Goal: Task Accomplishment & Management: Complete application form

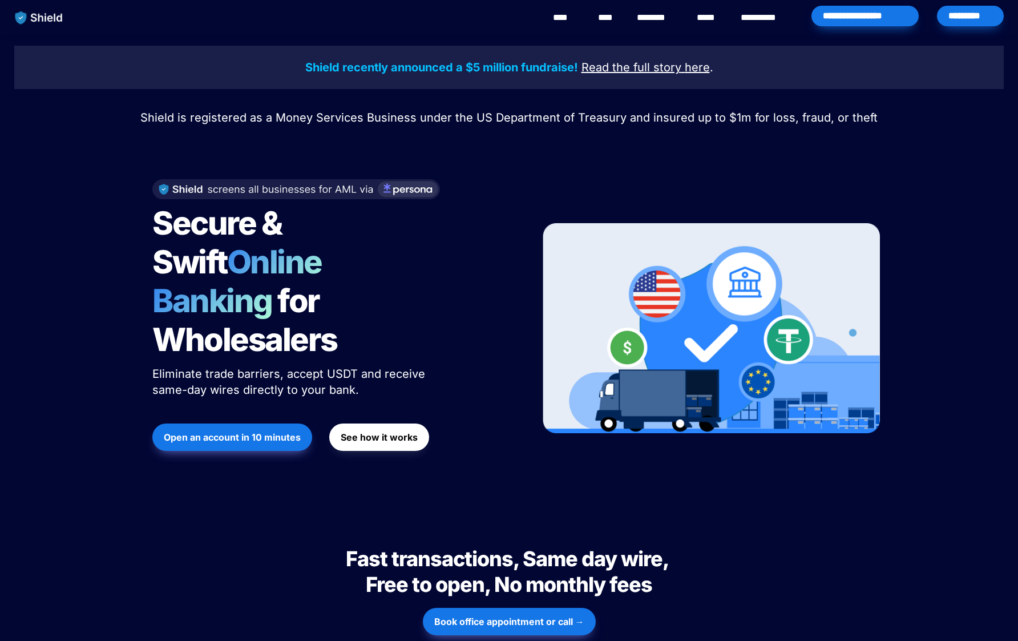
click at [956, 15] on div "*********" at bounding box center [970, 16] width 67 height 21
click at [239, 431] on strong "Open an account in 10 minutes" at bounding box center [232, 436] width 137 height 11
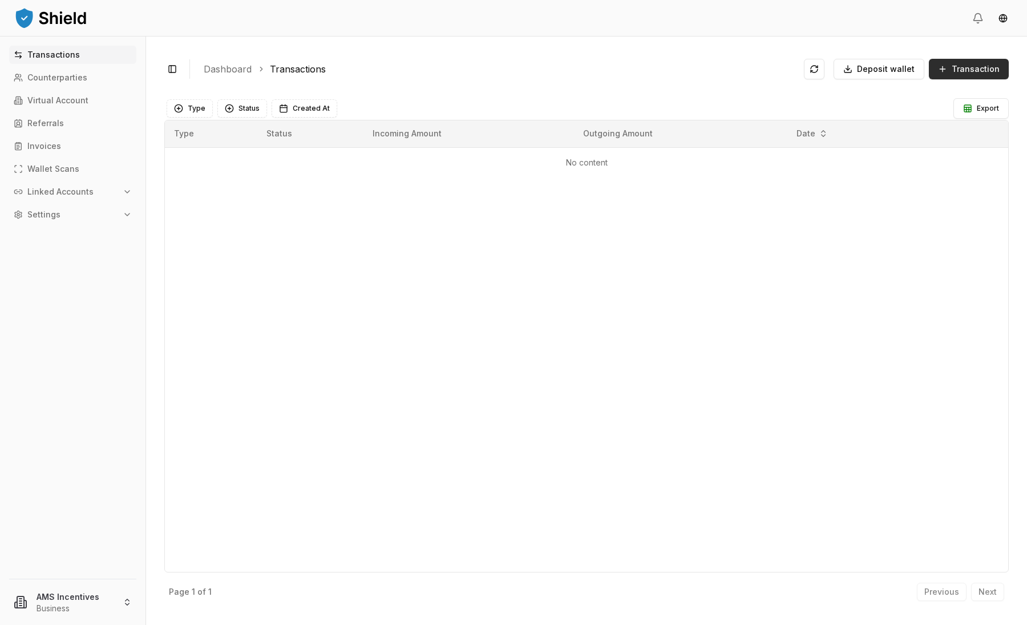
click at [975, 68] on span "Transaction" at bounding box center [975, 68] width 48 height 11
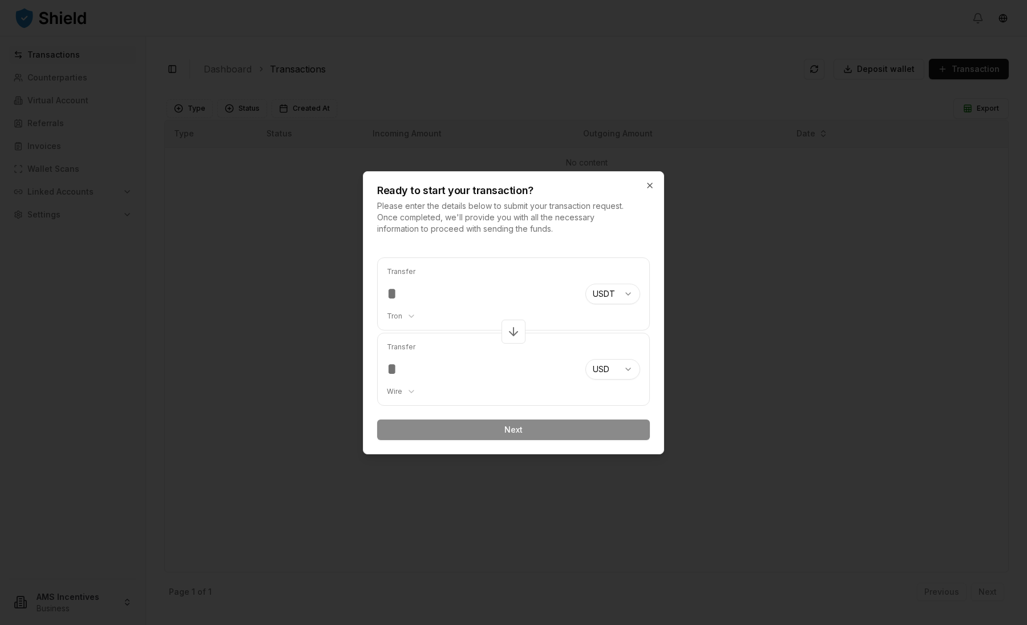
click at [750, 209] on div at bounding box center [513, 312] width 1027 height 625
click at [649, 185] on icon "button" at bounding box center [649, 185] width 9 height 9
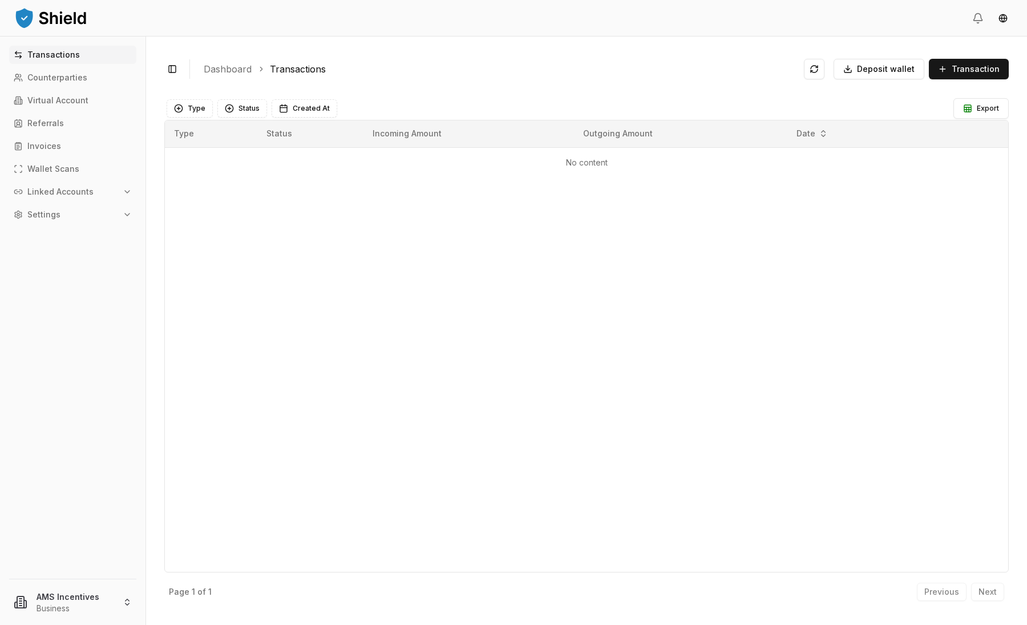
click at [75, 194] on p "Linked Accounts" at bounding box center [60, 192] width 66 height 8
click at [62, 233] on p "Bank Accounts" at bounding box center [58, 232] width 59 height 8
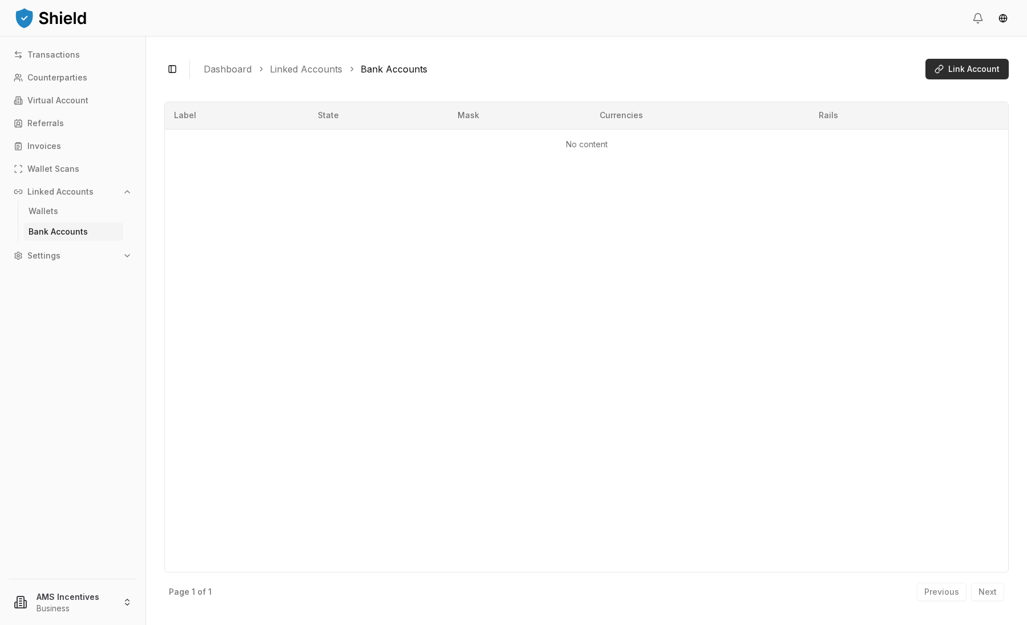
click at [982, 66] on span "Link Account" at bounding box center [973, 68] width 51 height 11
click at [62, 228] on p "Bank Accounts" at bounding box center [58, 232] width 59 height 8
click at [63, 211] on link "Wallets" at bounding box center [73, 211] width 99 height 18
click at [67, 230] on p "Bank Accounts" at bounding box center [58, 232] width 59 height 8
click at [86, 191] on p "Linked Accounts" at bounding box center [60, 192] width 66 height 8
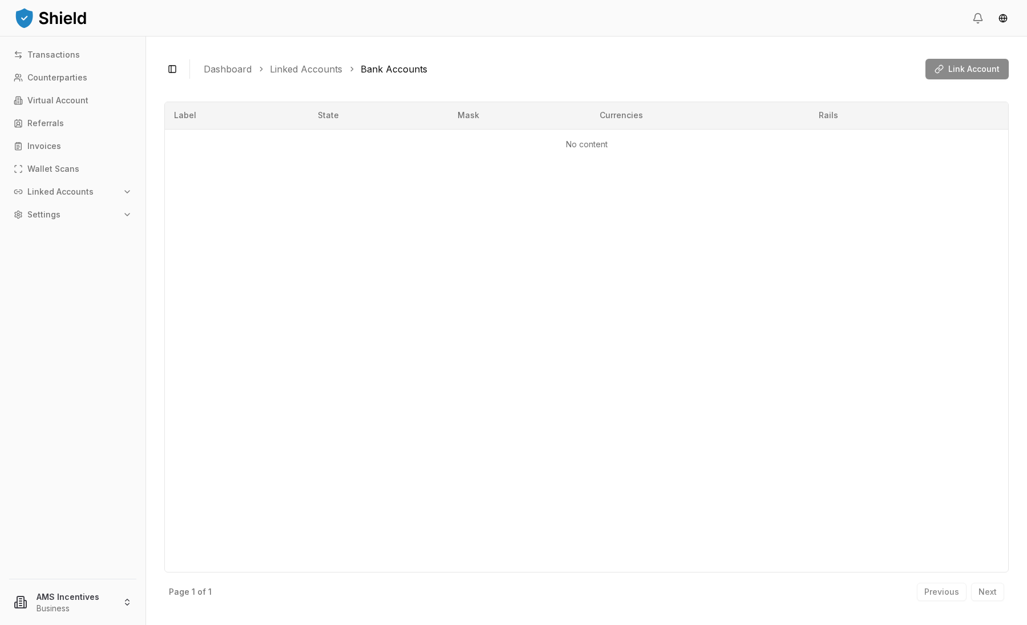
click at [86, 191] on p "Linked Accounts" at bounding box center [60, 192] width 66 height 8
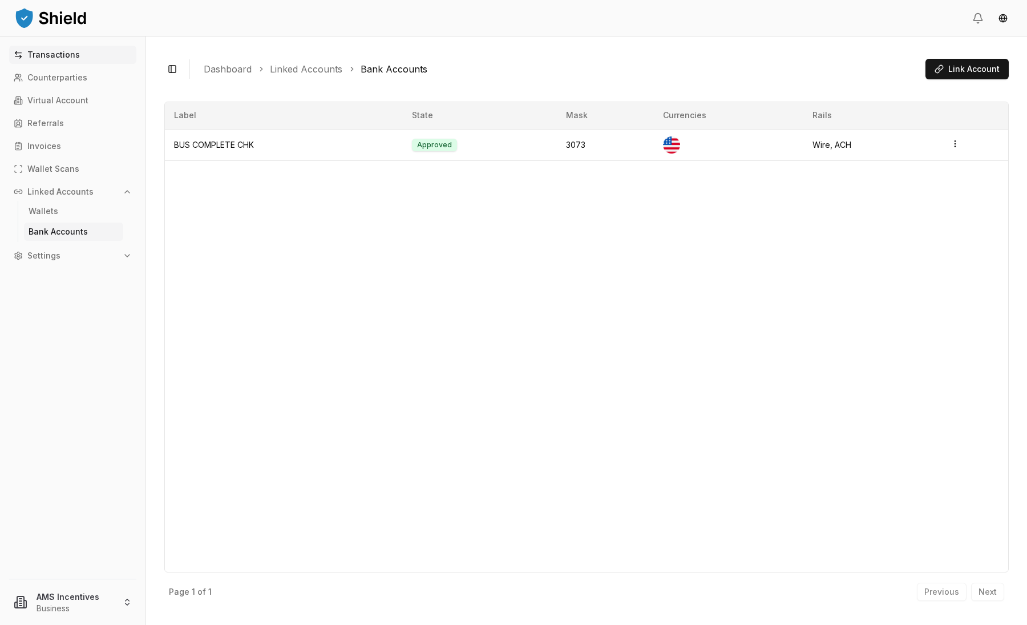
click at [67, 51] on p "Transactions" at bounding box center [53, 55] width 52 height 8
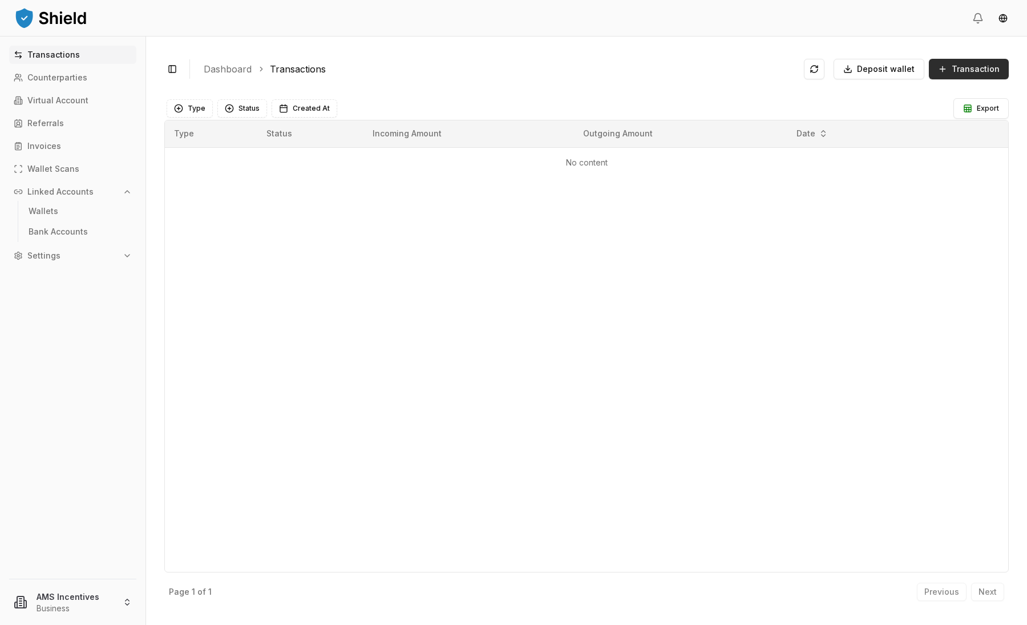
click at [982, 63] on span "Transaction" at bounding box center [975, 68] width 48 height 11
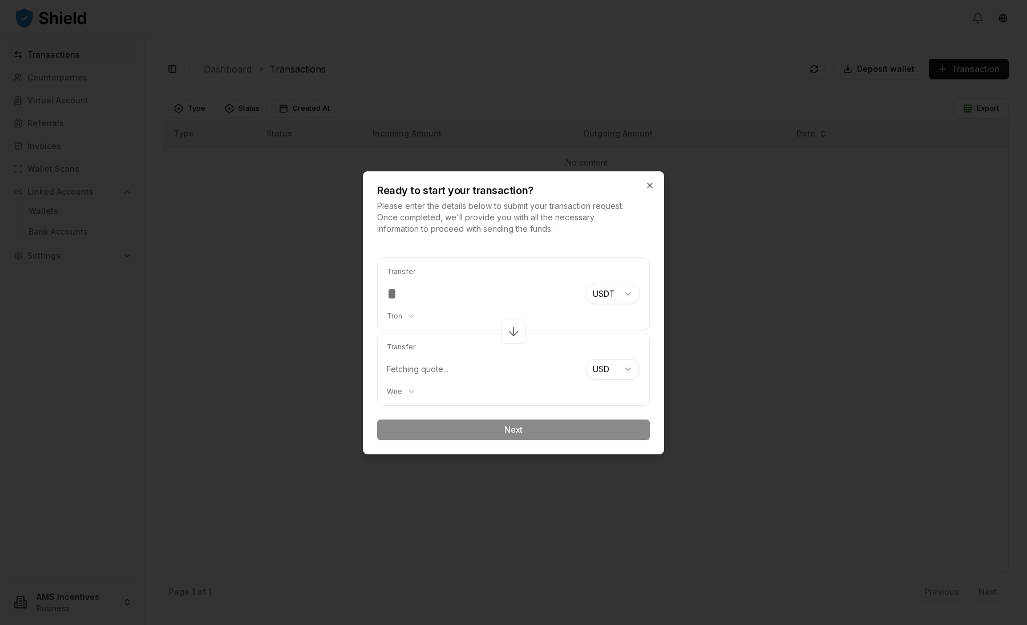
type input "******"
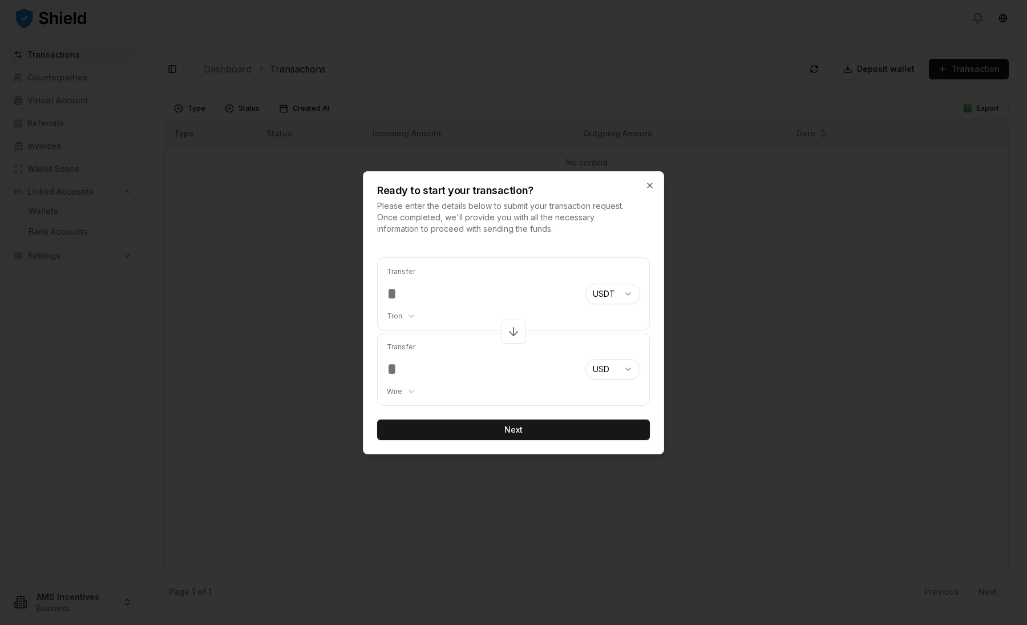
type input "********"
type input "******"
click at [550, 435] on button "Next" at bounding box center [513, 429] width 273 height 21
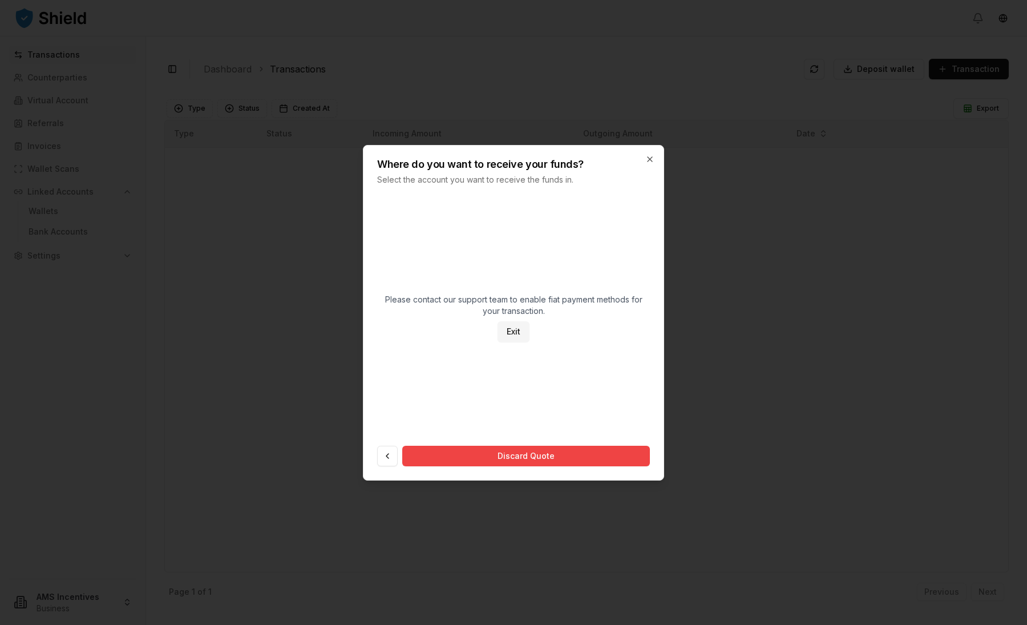
click at [445, 179] on p "Select the account you want to receive the funds in." at bounding box center [502, 179] width 250 height 11
click at [653, 157] on icon "button" at bounding box center [649, 159] width 9 height 9
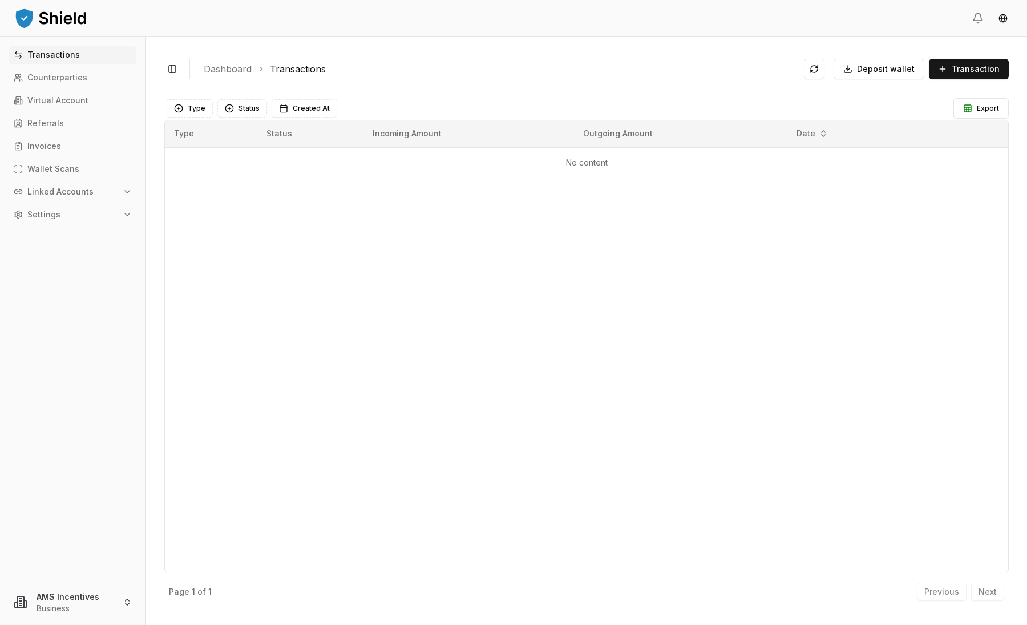
click at [47, 196] on button "Linked Accounts" at bounding box center [72, 192] width 127 height 18
click at [50, 207] on p "Wallets" at bounding box center [44, 211] width 30 height 8
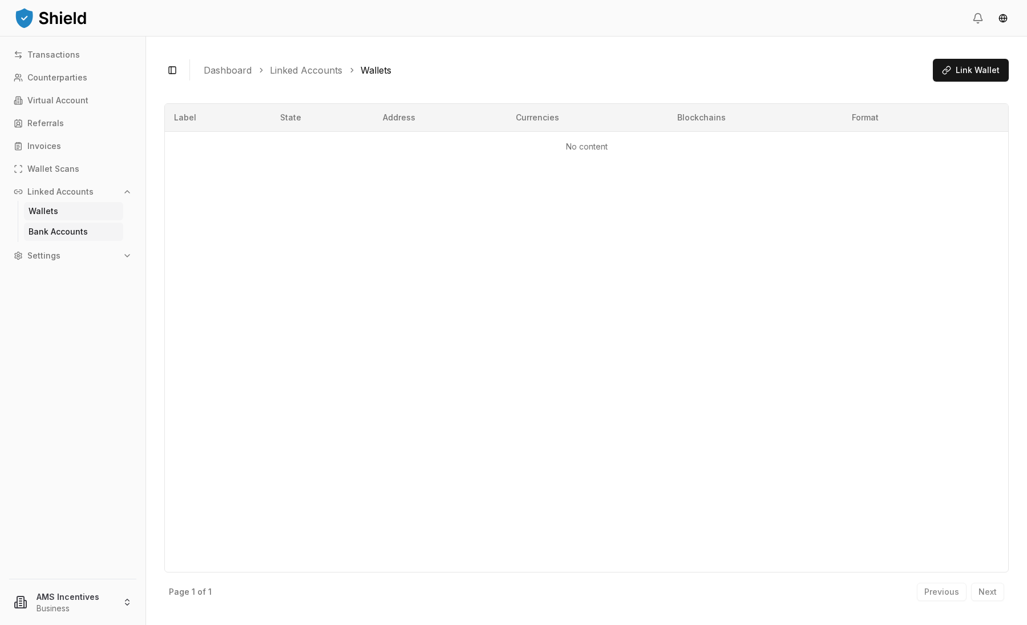
click at [56, 232] on p "Bank Accounts" at bounding box center [58, 232] width 59 height 8
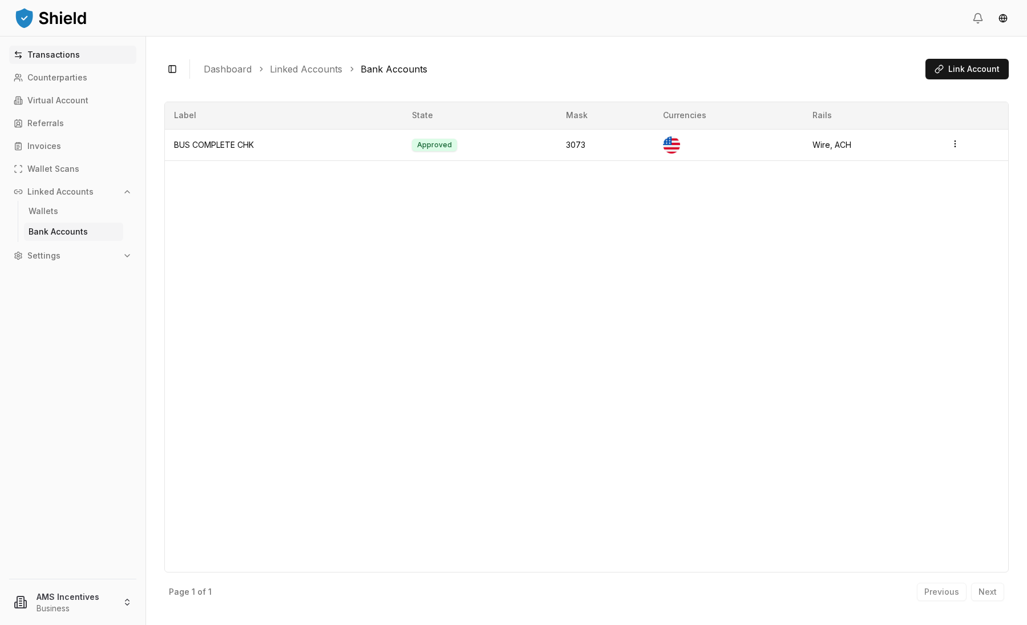
click at [62, 54] on p "Transactions" at bounding box center [53, 55] width 52 height 8
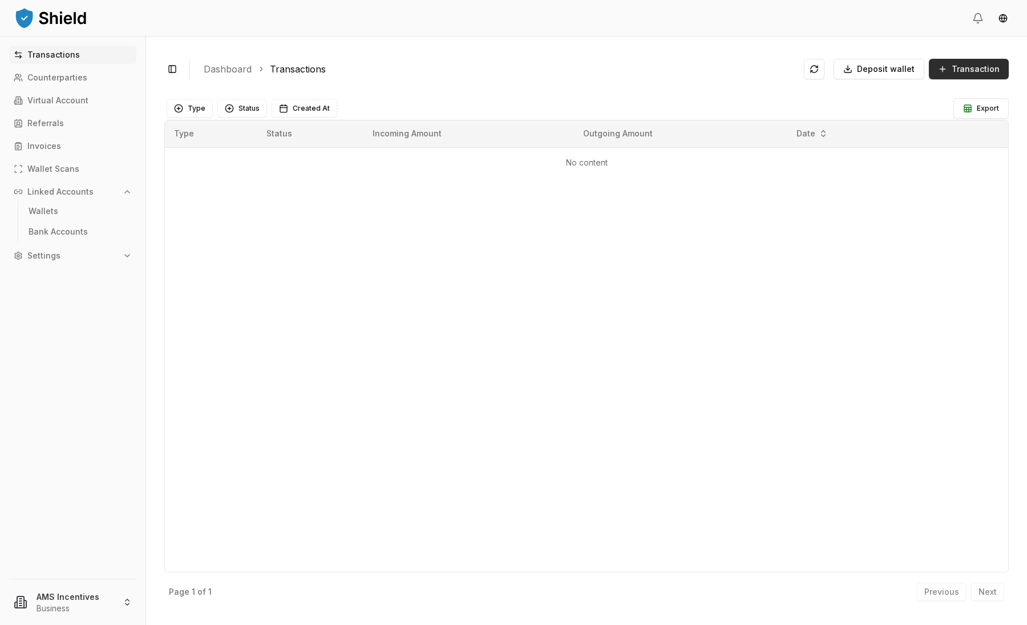
click at [968, 60] on button "Transaction" at bounding box center [969, 69] width 80 height 21
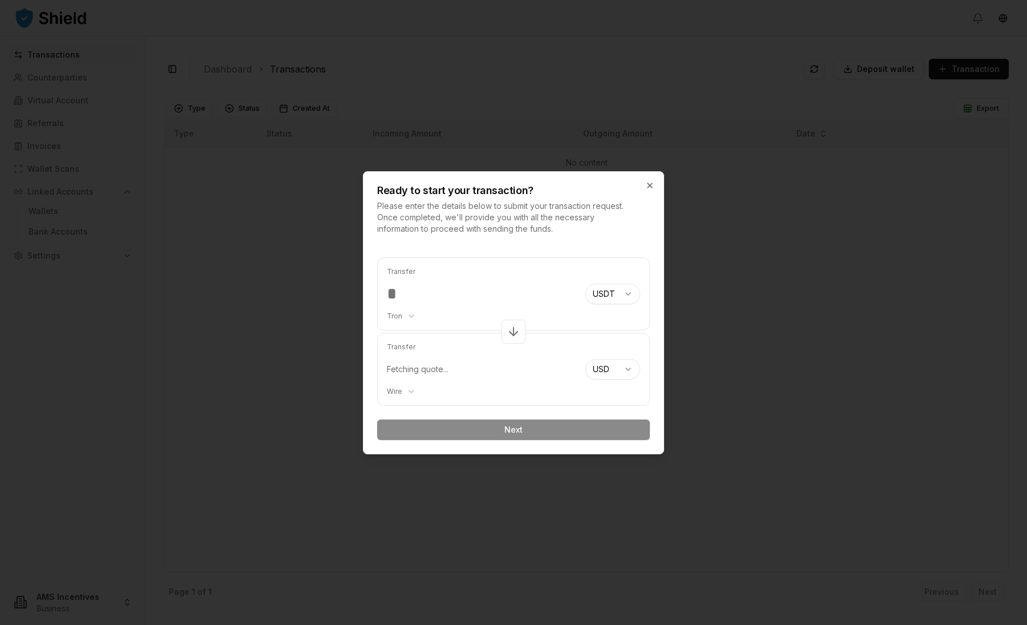
type input "******"
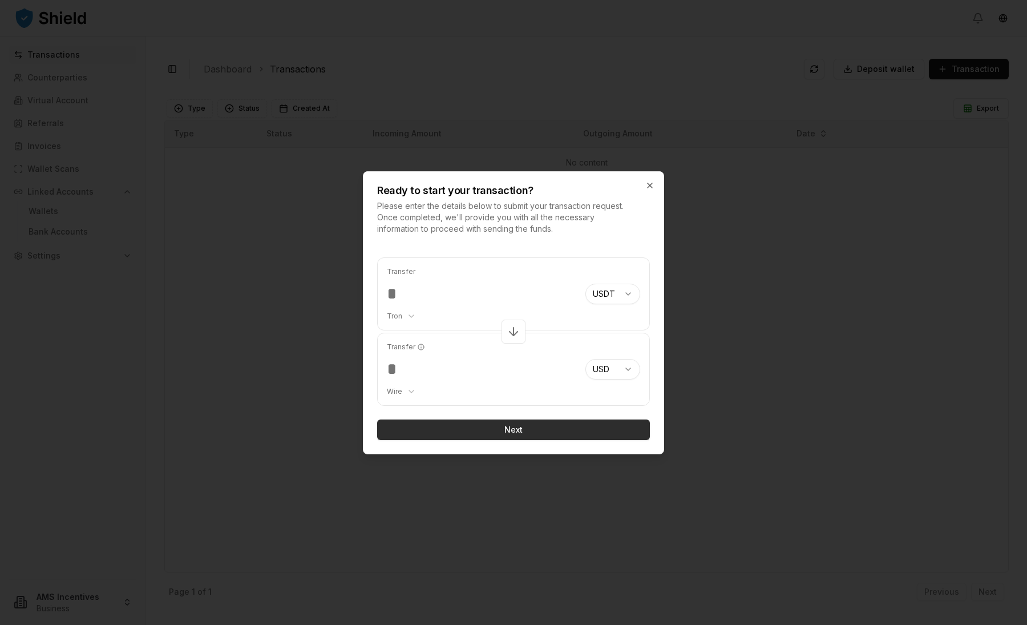
click at [478, 429] on button "Next" at bounding box center [513, 429] width 273 height 21
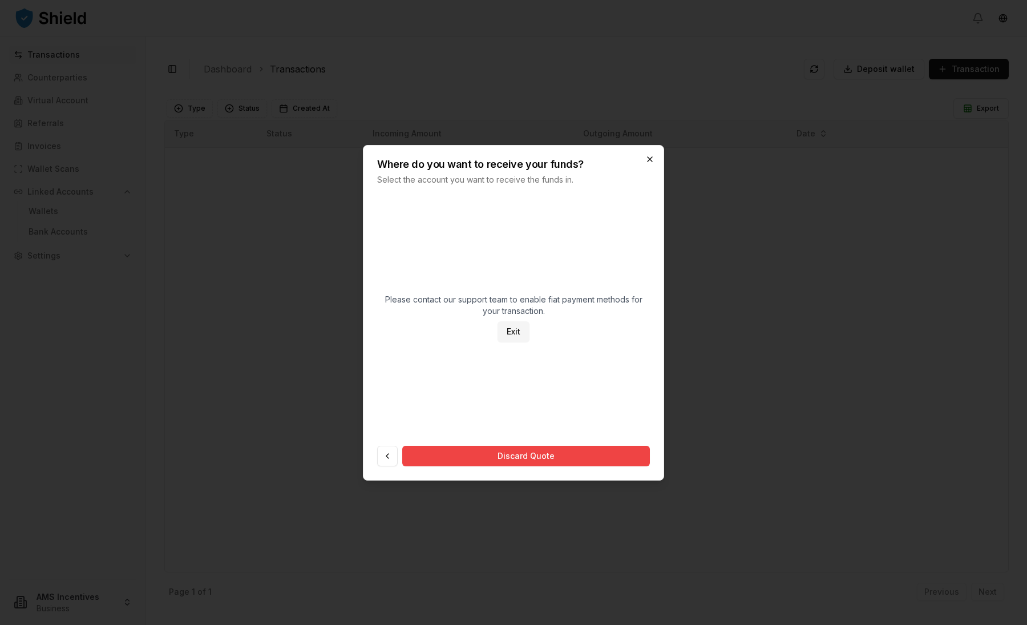
click at [650, 156] on icon "button" at bounding box center [649, 159] width 9 height 9
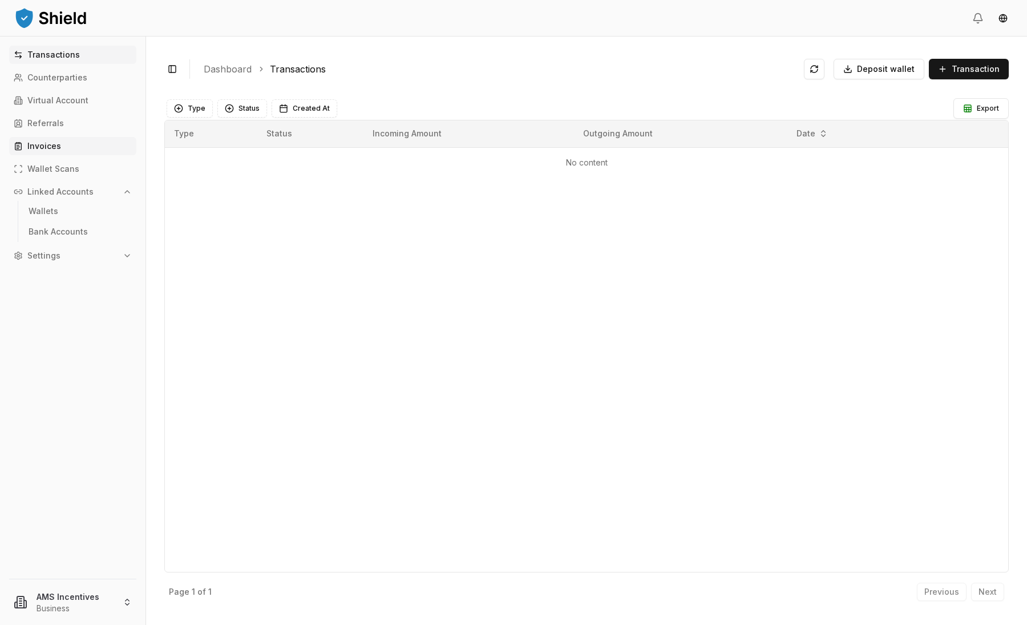
click at [45, 142] on p "Invoices" at bounding box center [44, 146] width 34 height 8
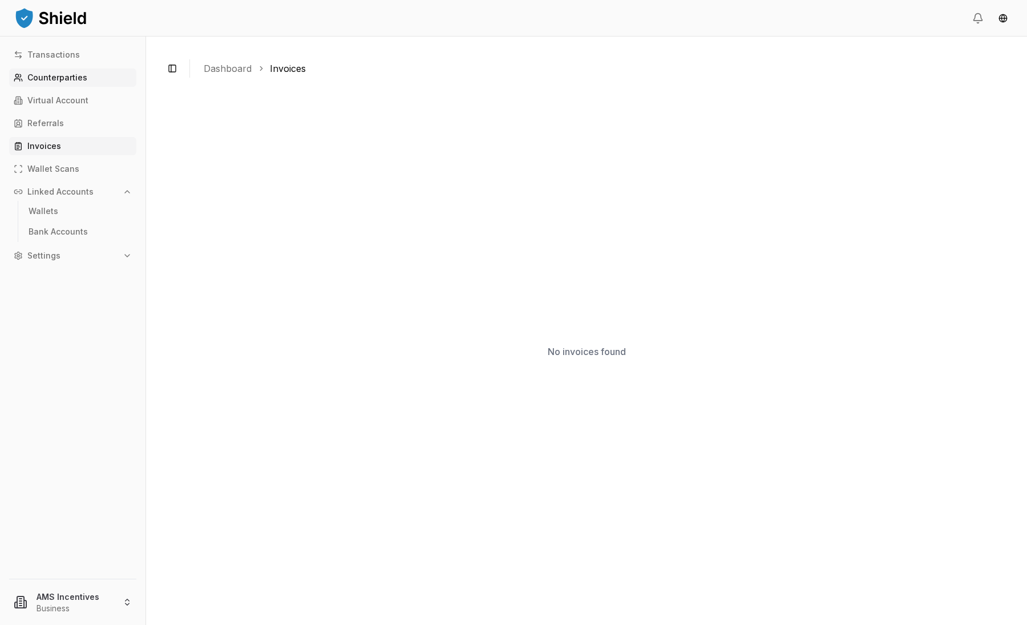
click at [74, 74] on p "Counterparties" at bounding box center [57, 78] width 60 height 8
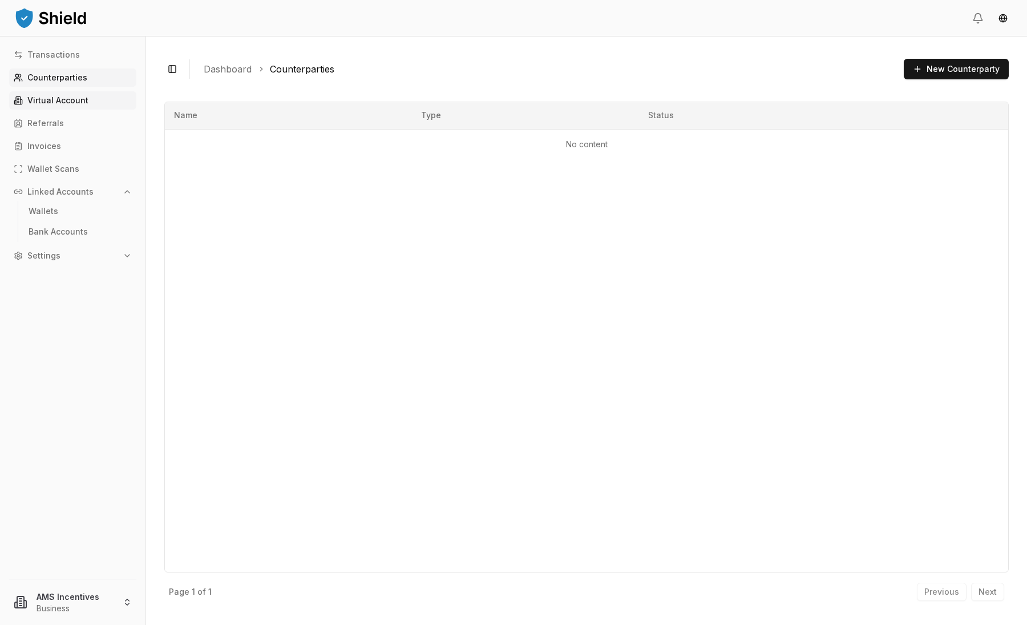
click at [75, 102] on p "Virtual Account" at bounding box center [57, 100] width 61 height 8
click at [75, 127] on link "Referrals" at bounding box center [72, 123] width 127 height 18
click at [74, 151] on link "Invoices" at bounding box center [72, 146] width 127 height 18
